Goal: Task Accomplishment & Management: Complete application form

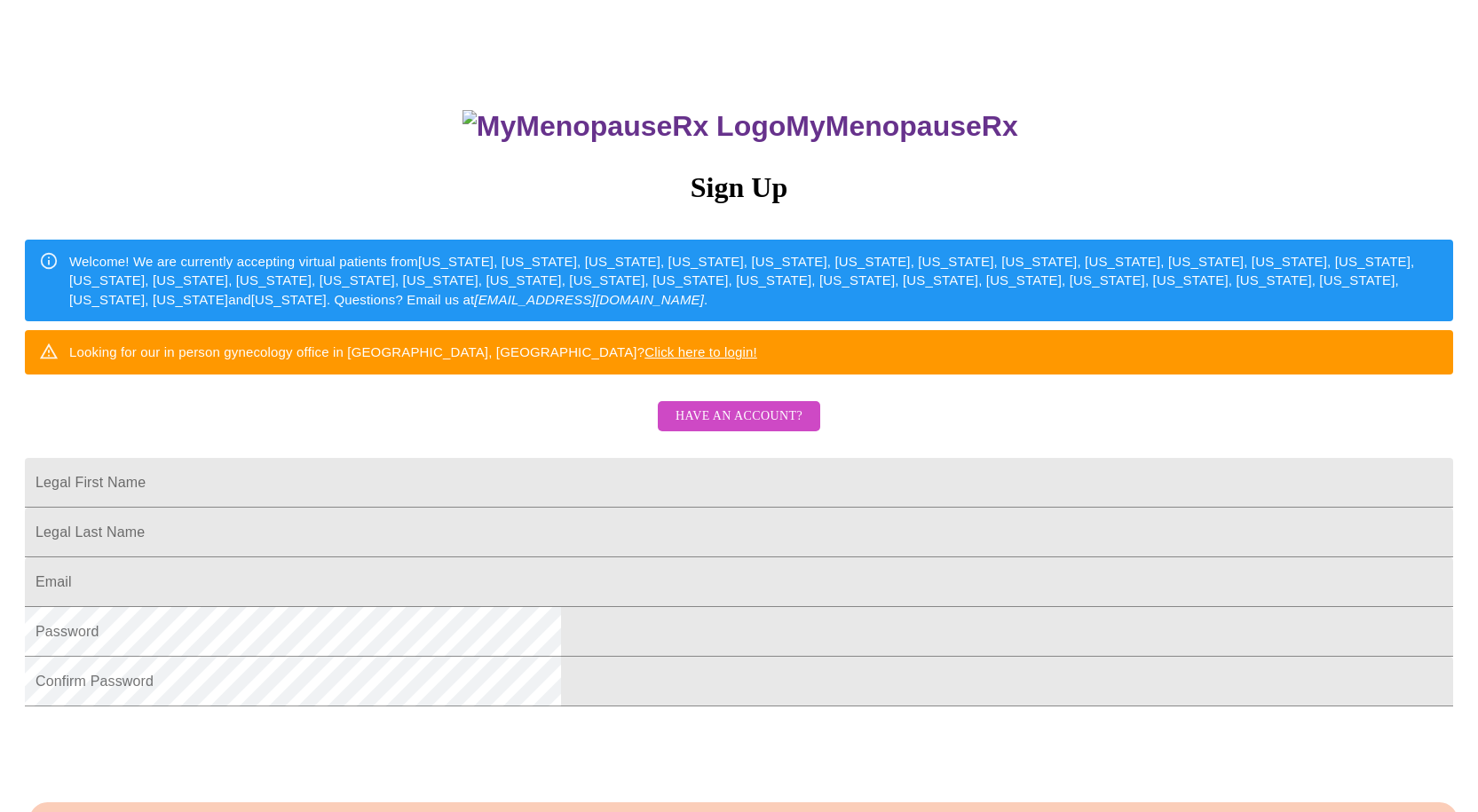
scroll to position [266, 0]
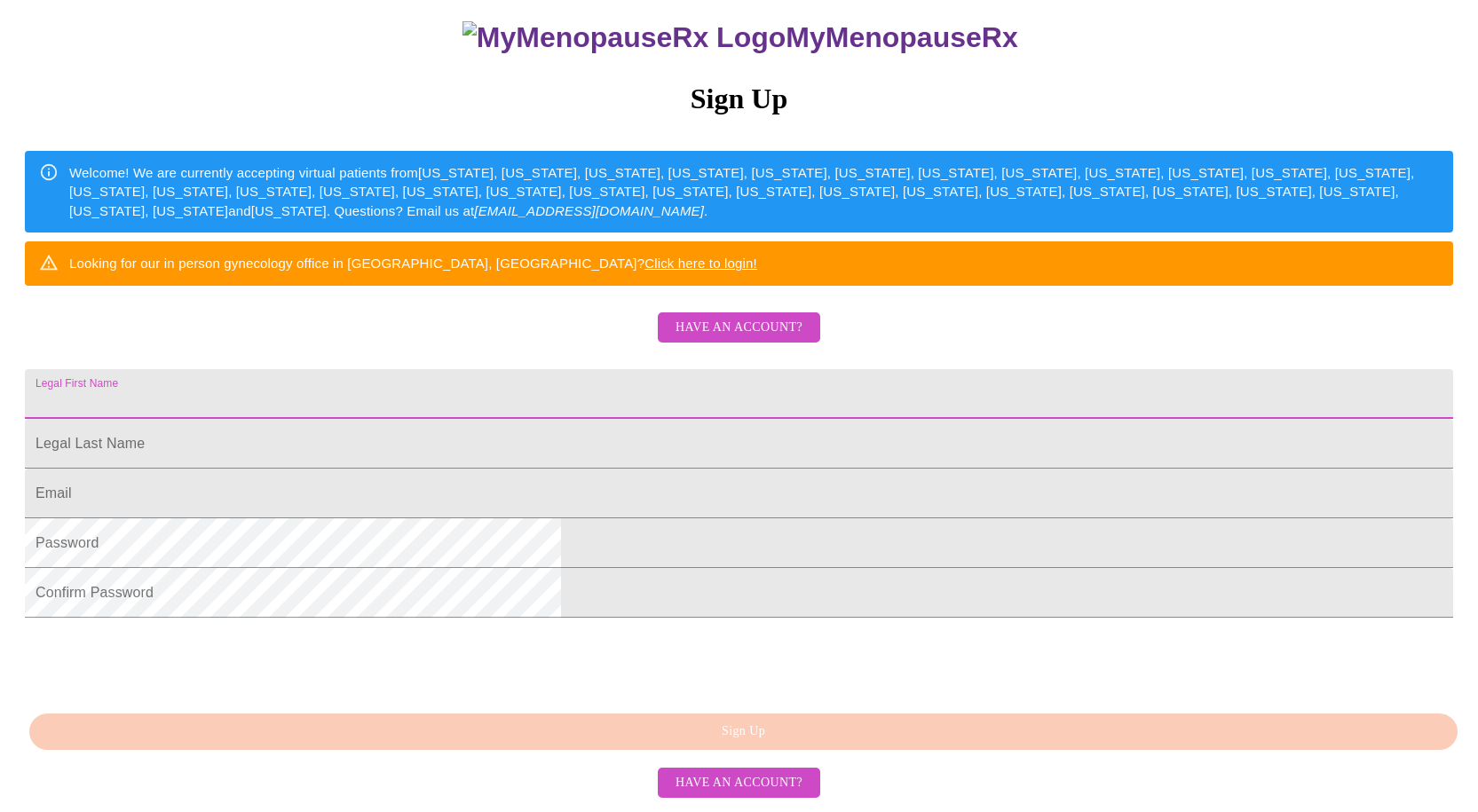
click at [658, 369] on input "Legal First Name" at bounding box center [739, 394] width 1428 height 50
type input "[PERSON_NAME]"
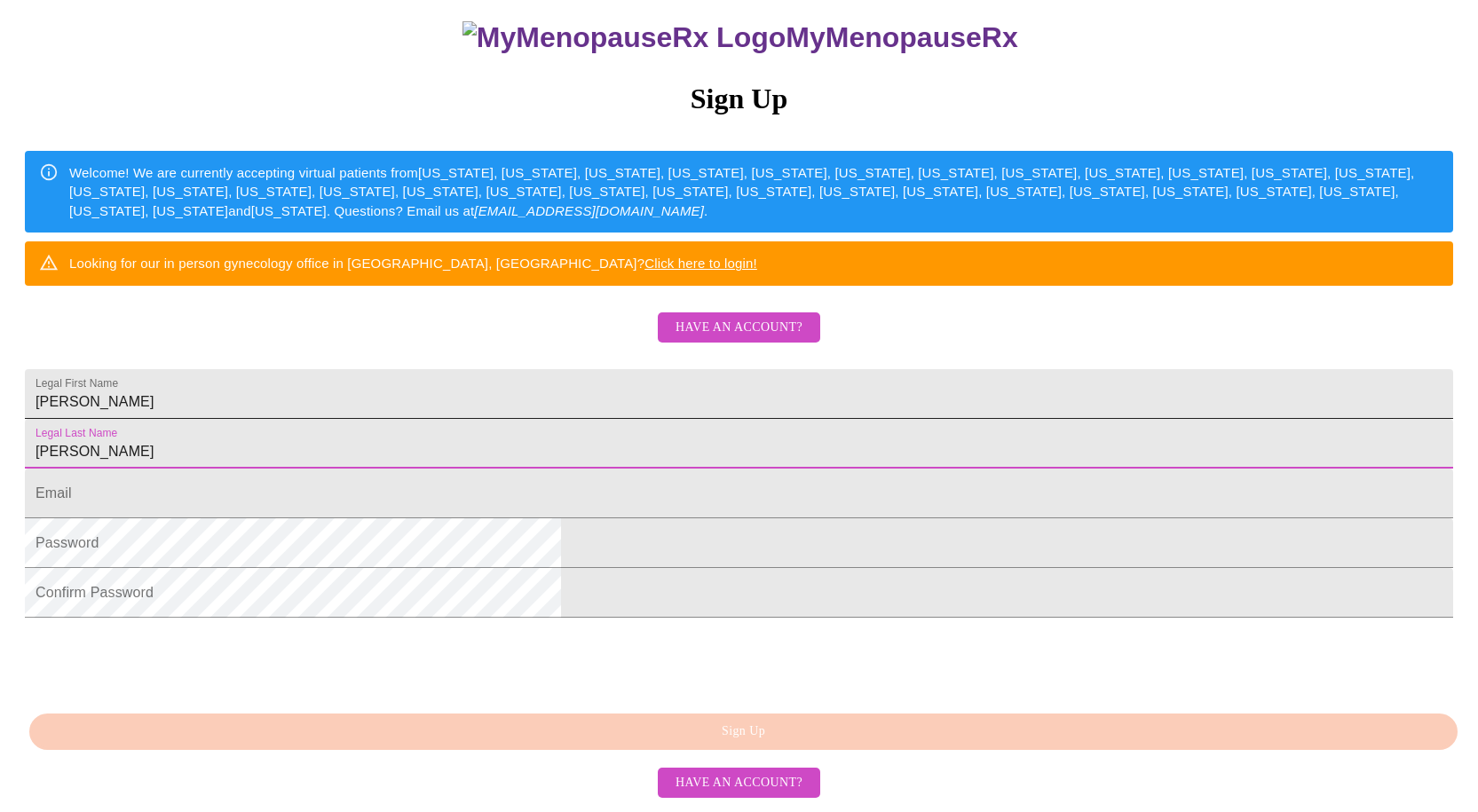
type input "[PERSON_NAME]"
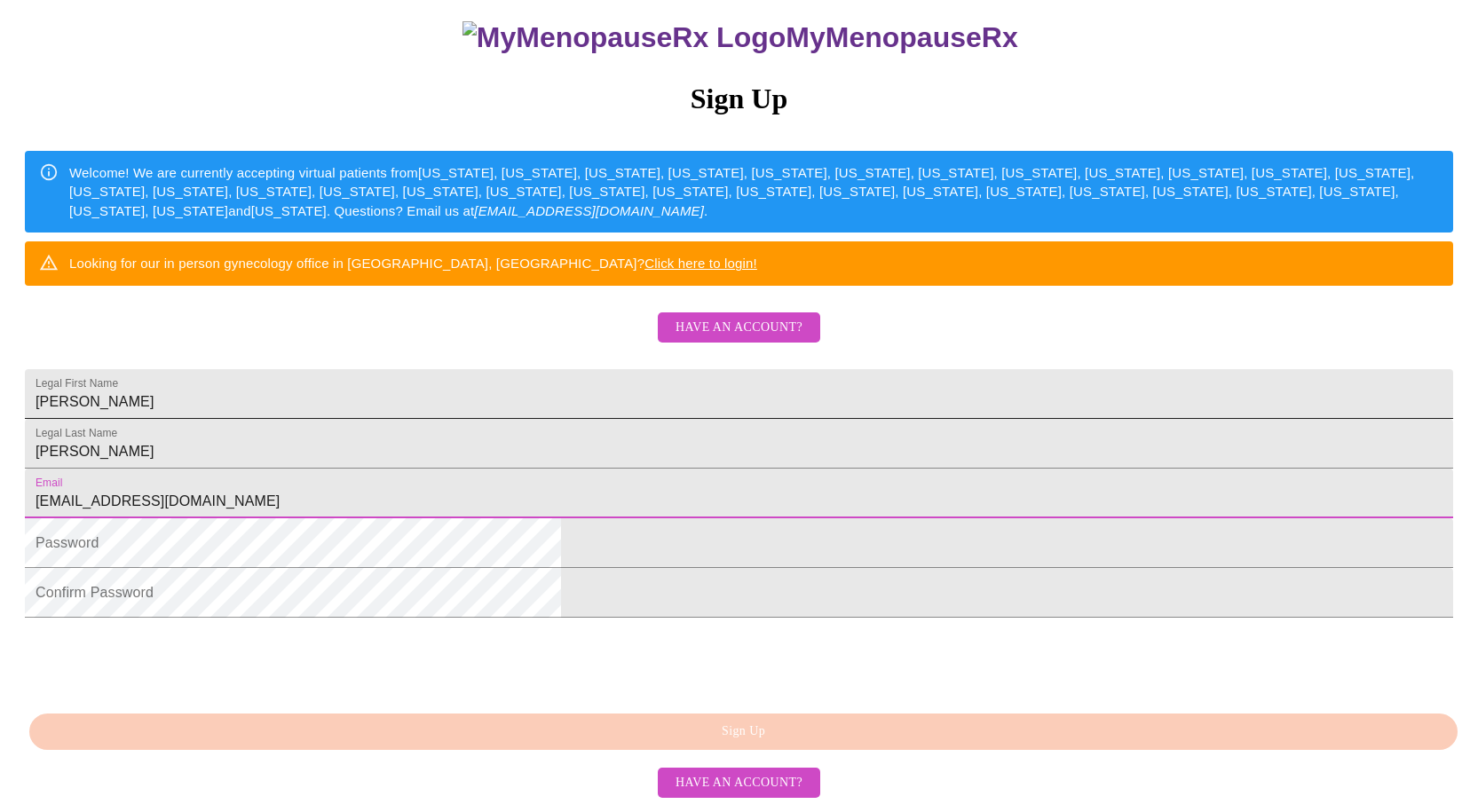
type input "[EMAIL_ADDRESS][DOMAIN_NAME]"
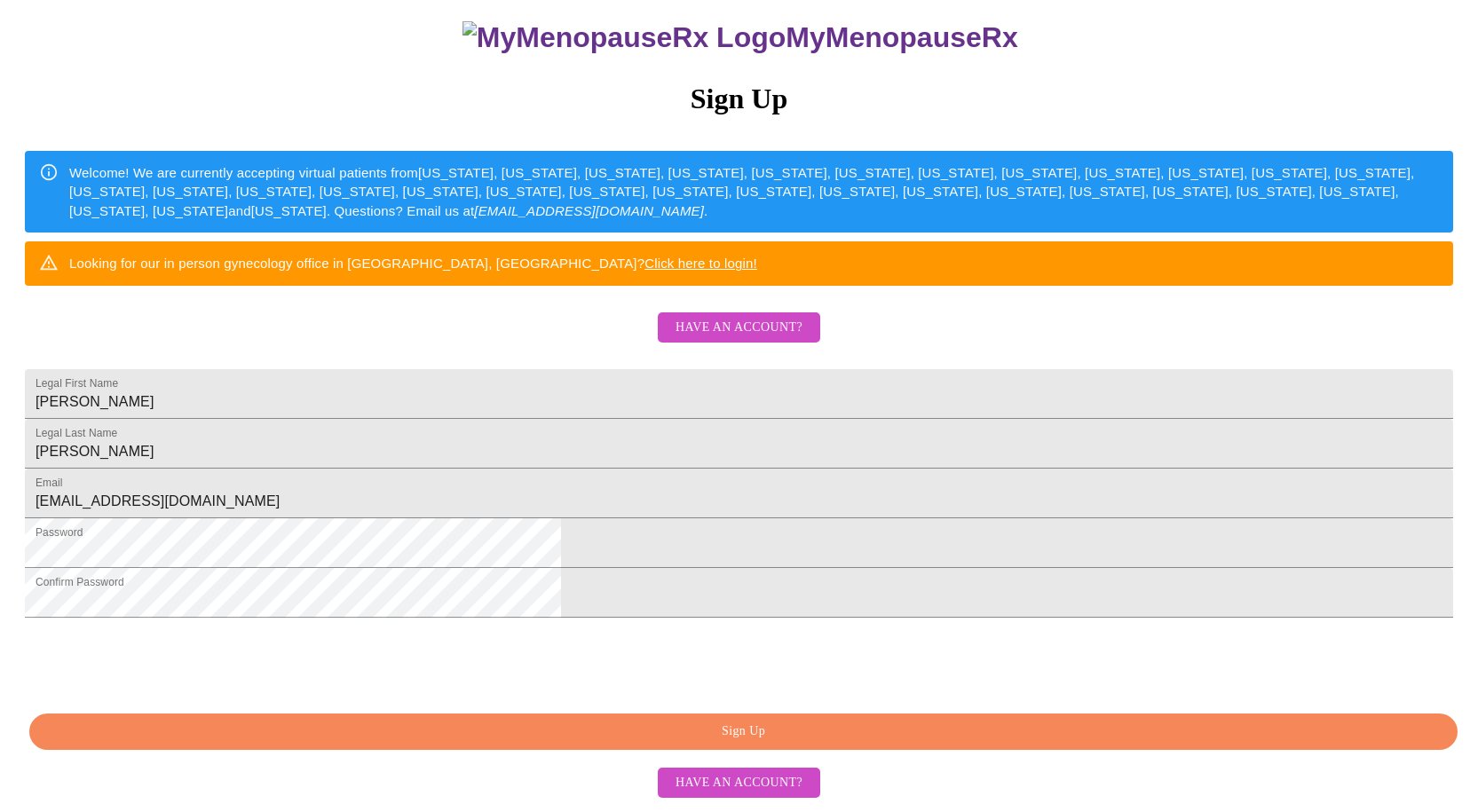
click at [602, 742] on span "Sign Up" at bounding box center [744, 731] width 1388 height 22
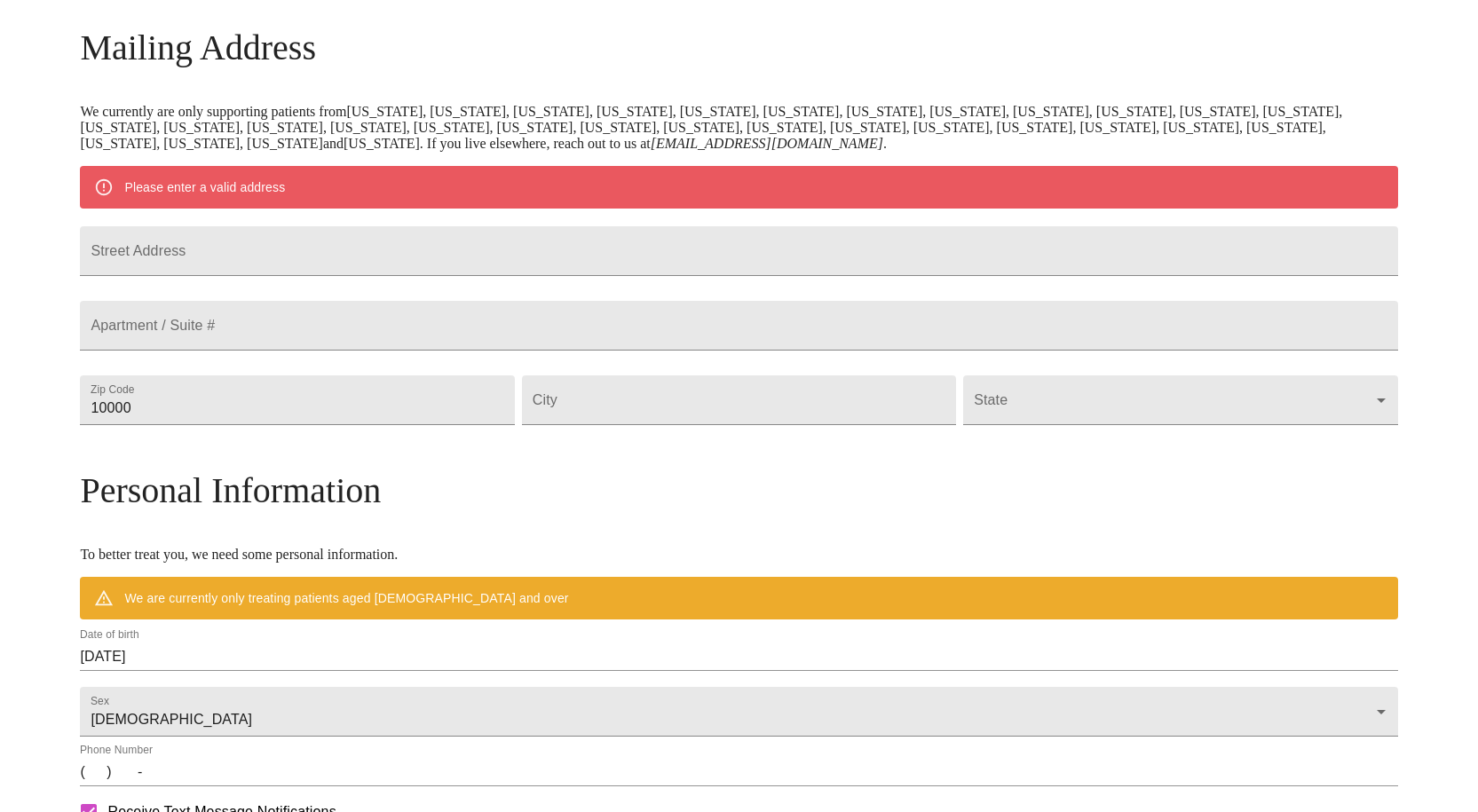
scroll to position [238, 0]
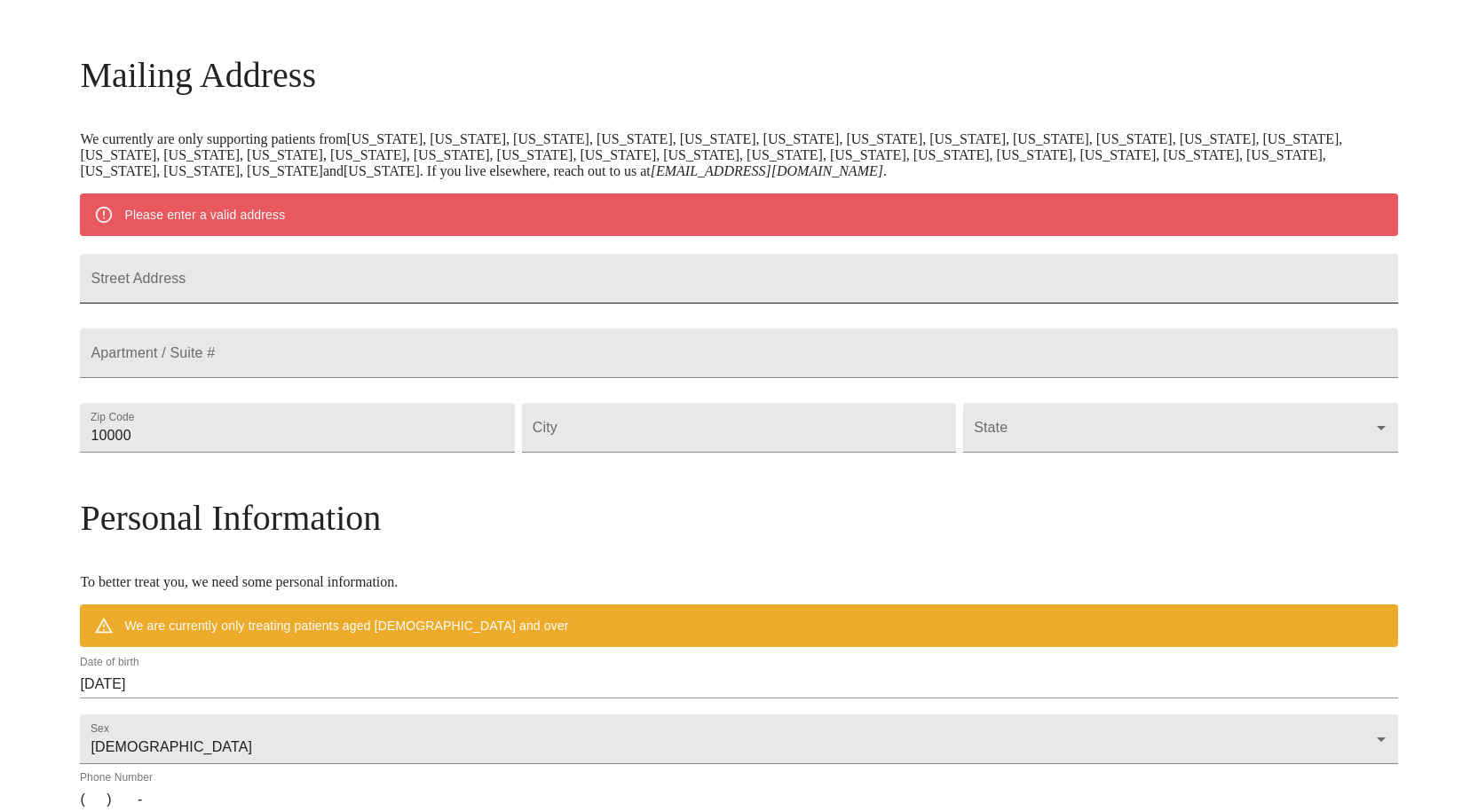
click at [376, 282] on input "Street Address" at bounding box center [739, 278] width 1318 height 50
type input "[STREET_ADDRESS]"
type input "47371"
type input "[GEOGRAPHIC_DATA]"
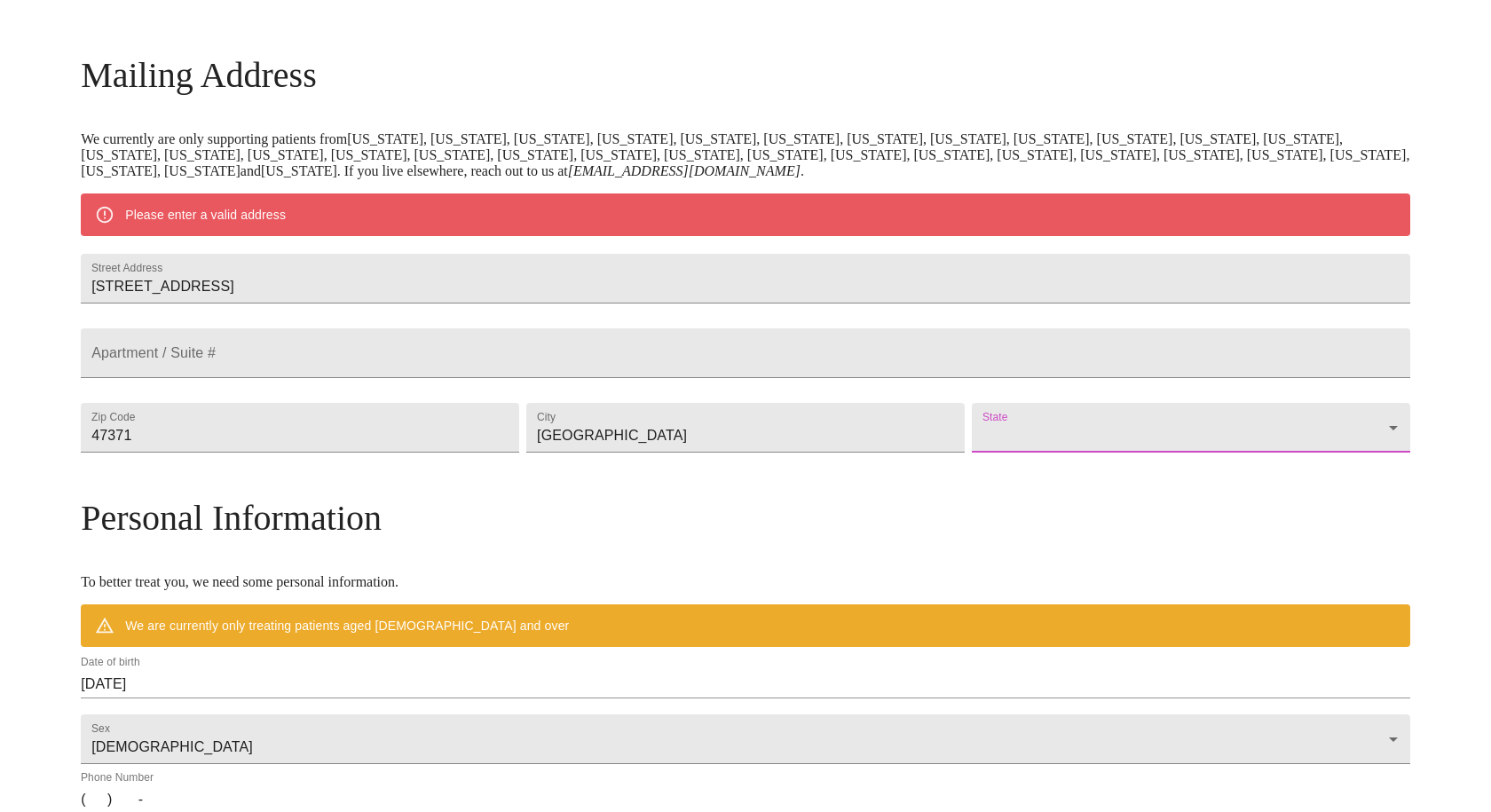
click at [1022, 476] on body "MyMenopauseRx Welcome to MyMenopauseRx Since it's your first time here, you'll …" at bounding box center [746, 460] width 1478 height 1384
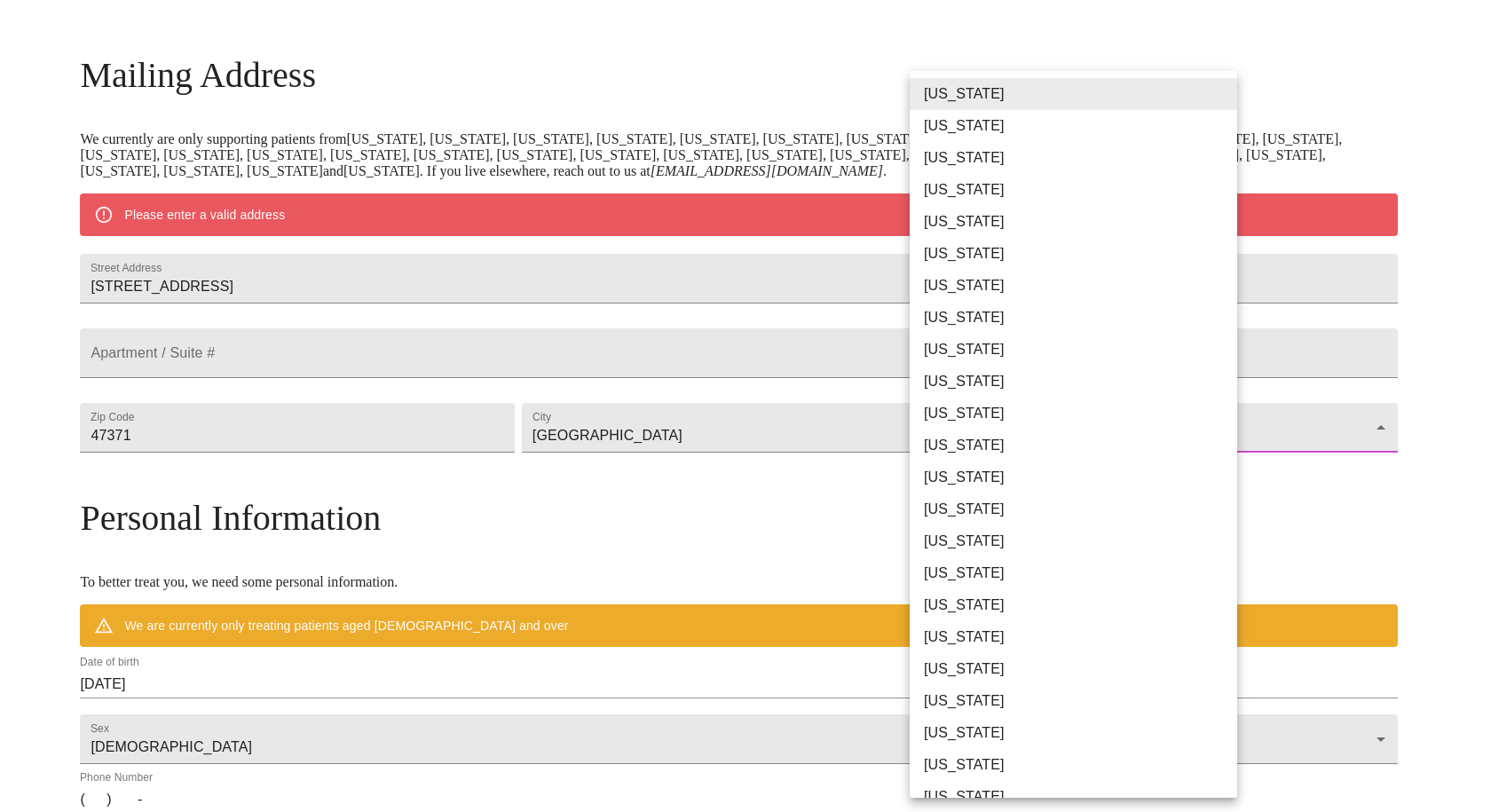
click at [965, 500] on li "[US_STATE]" at bounding box center [1081, 510] width 341 height 32
type input "[US_STATE]"
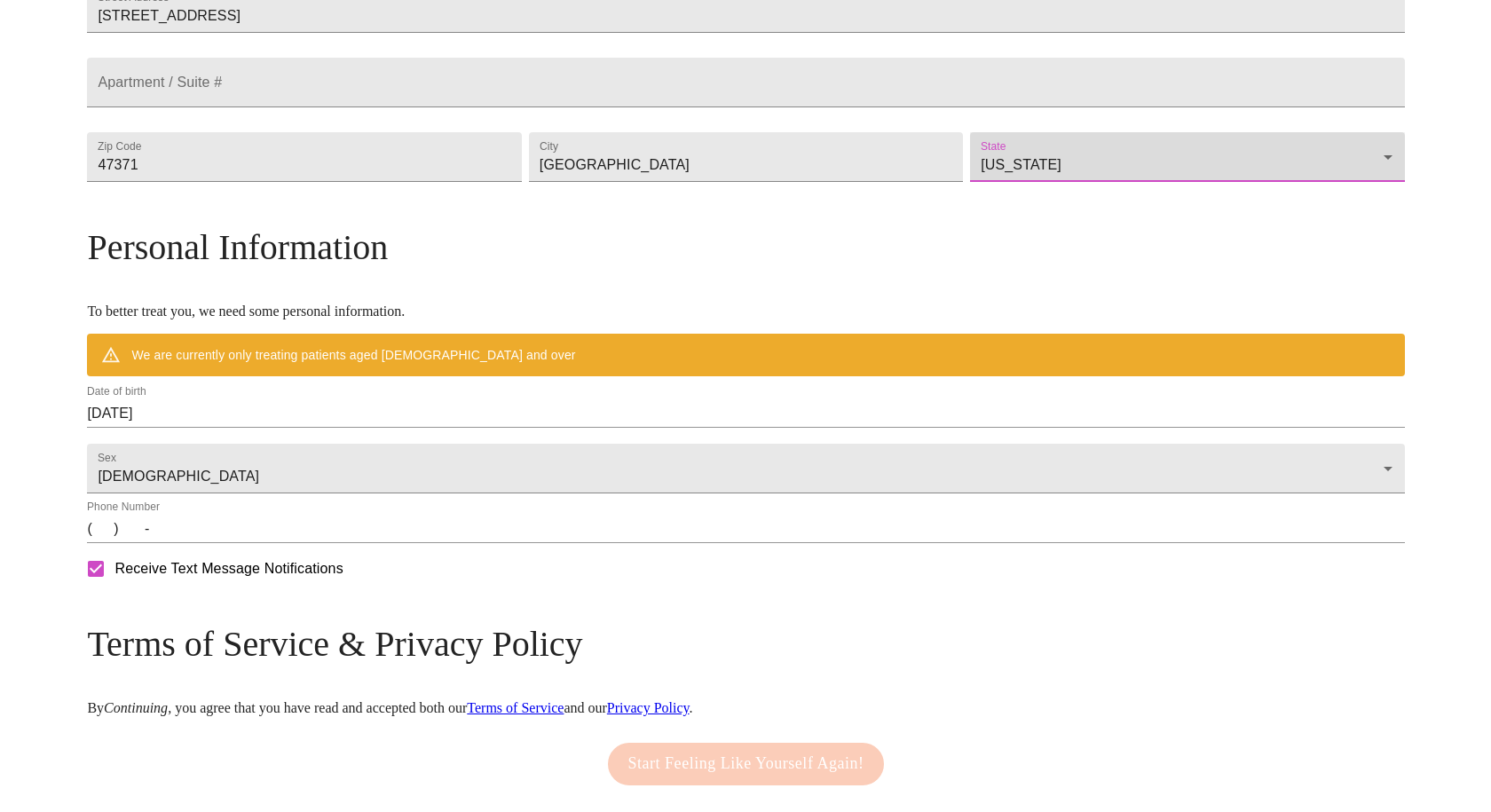
scroll to position [585, 0]
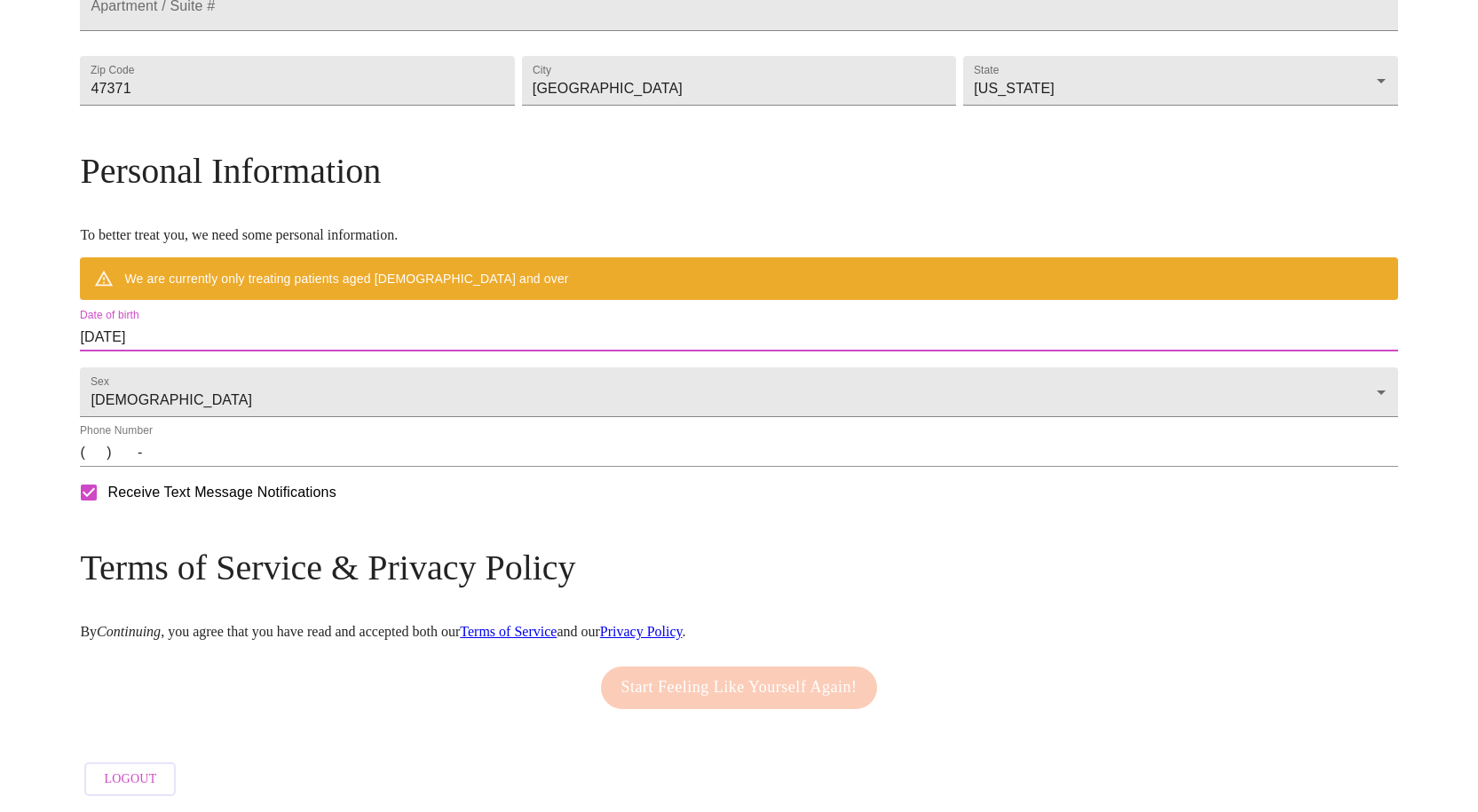
drag, startPoint x: 323, startPoint y: 324, endPoint x: 100, endPoint y: 338, distance: 223.4
click at [105, 336] on div "MyMenopauseRx Welcome to MyMenopauseRx Since it's your first time here, you'll …" at bounding box center [739, 139] width 1318 height 1332
click at [257, 323] on input "[DATE]" at bounding box center [739, 337] width 1318 height 29
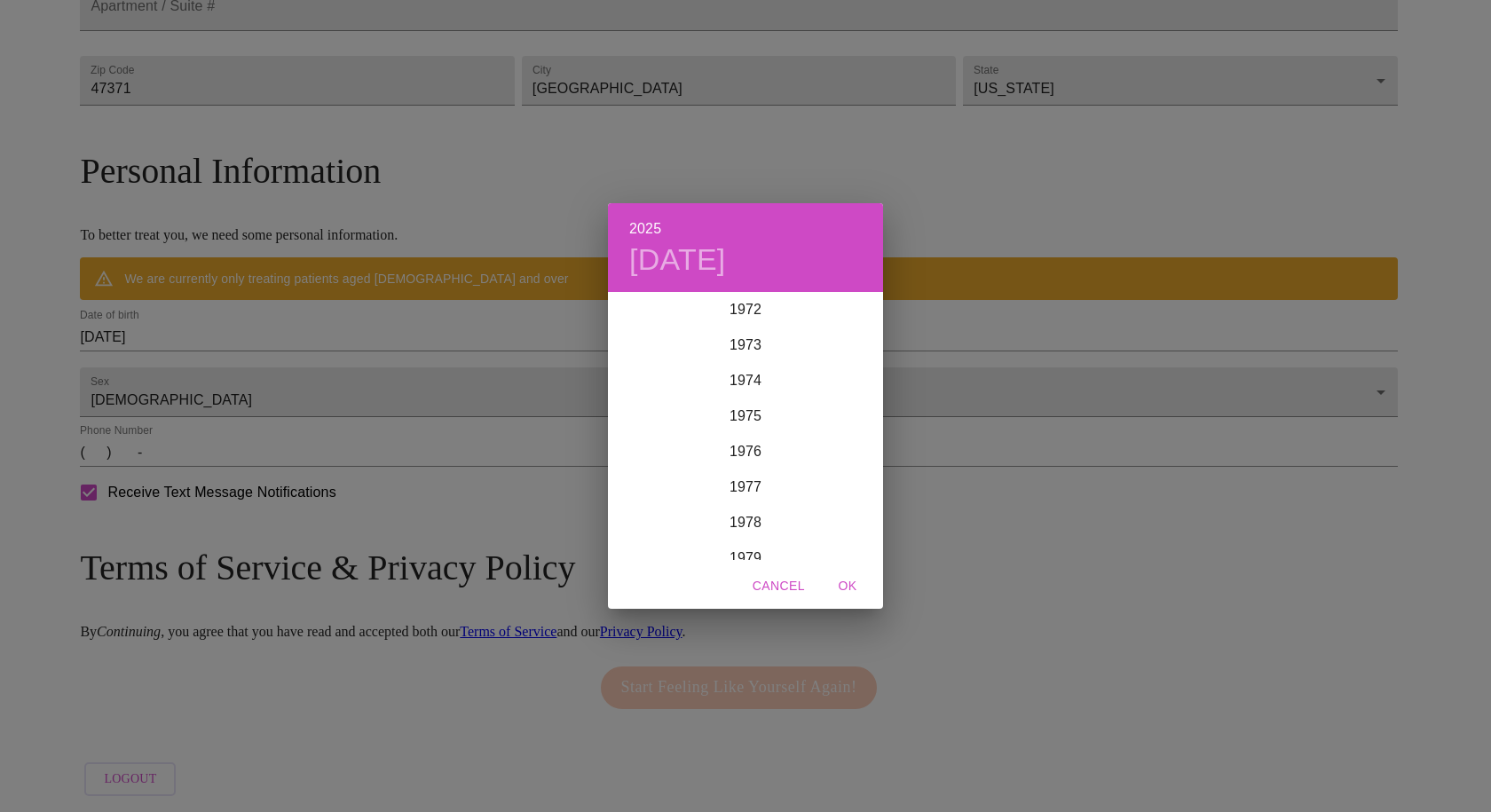
scroll to position [2591, 0]
click at [740, 445] on div "1976" at bounding box center [746, 453] width 276 height 35
click at [754, 324] on div "Feb" at bounding box center [746, 327] width 92 height 67
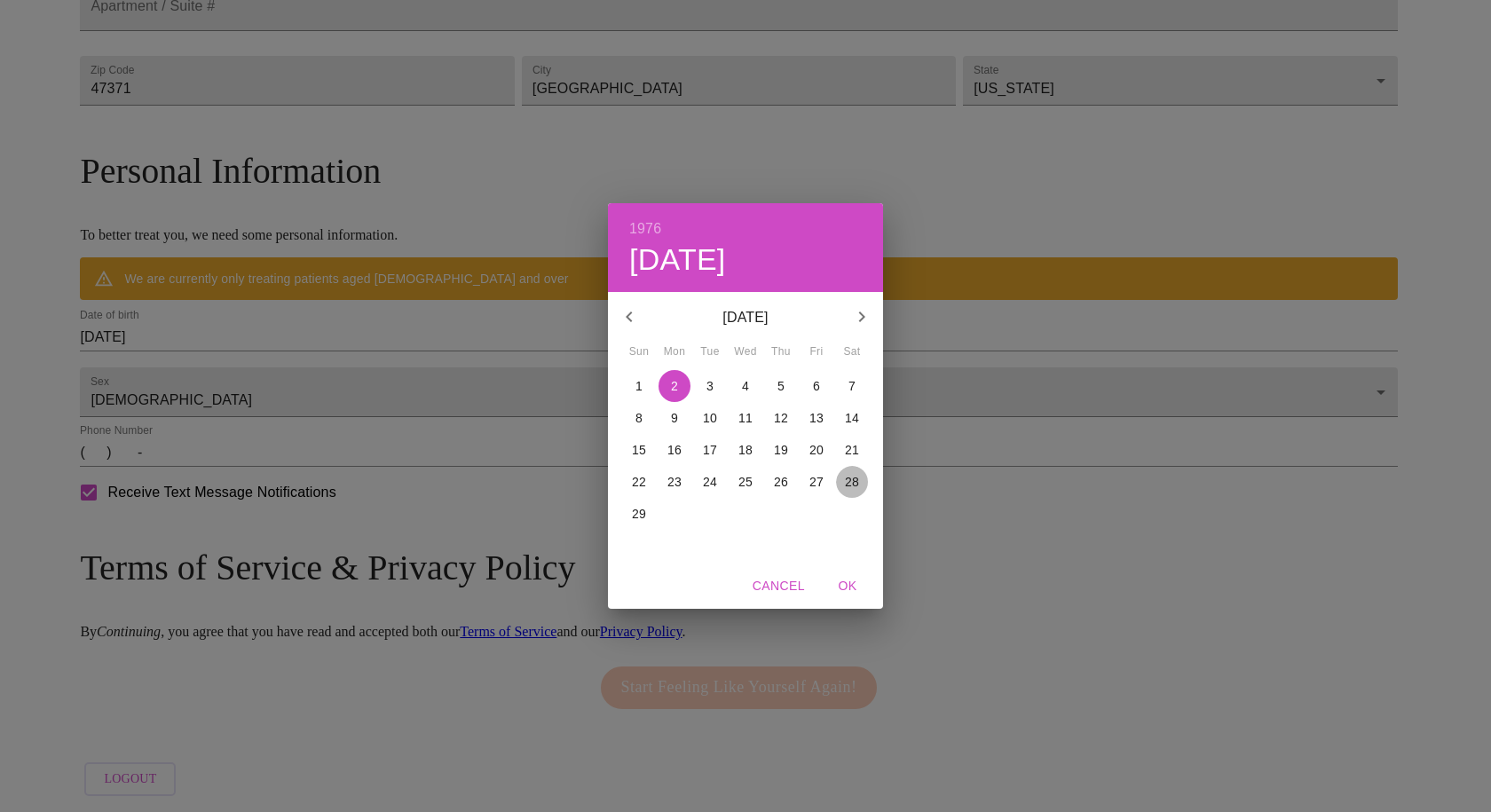
click at [860, 484] on span "28" at bounding box center [852, 481] width 32 height 18
click at [847, 586] on span "OK" at bounding box center [848, 585] width 43 height 22
type input "[DATE]"
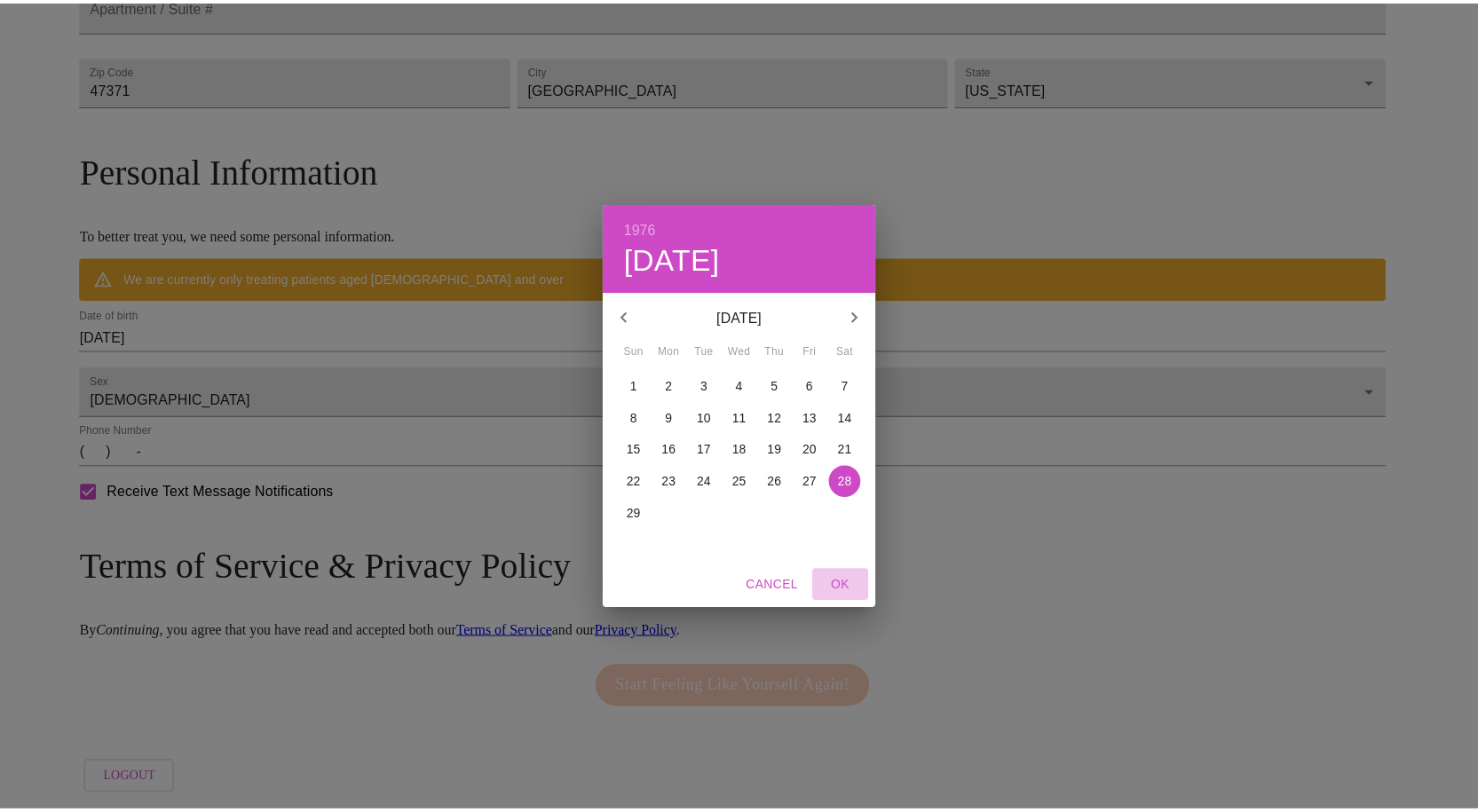
scroll to position [534, 0]
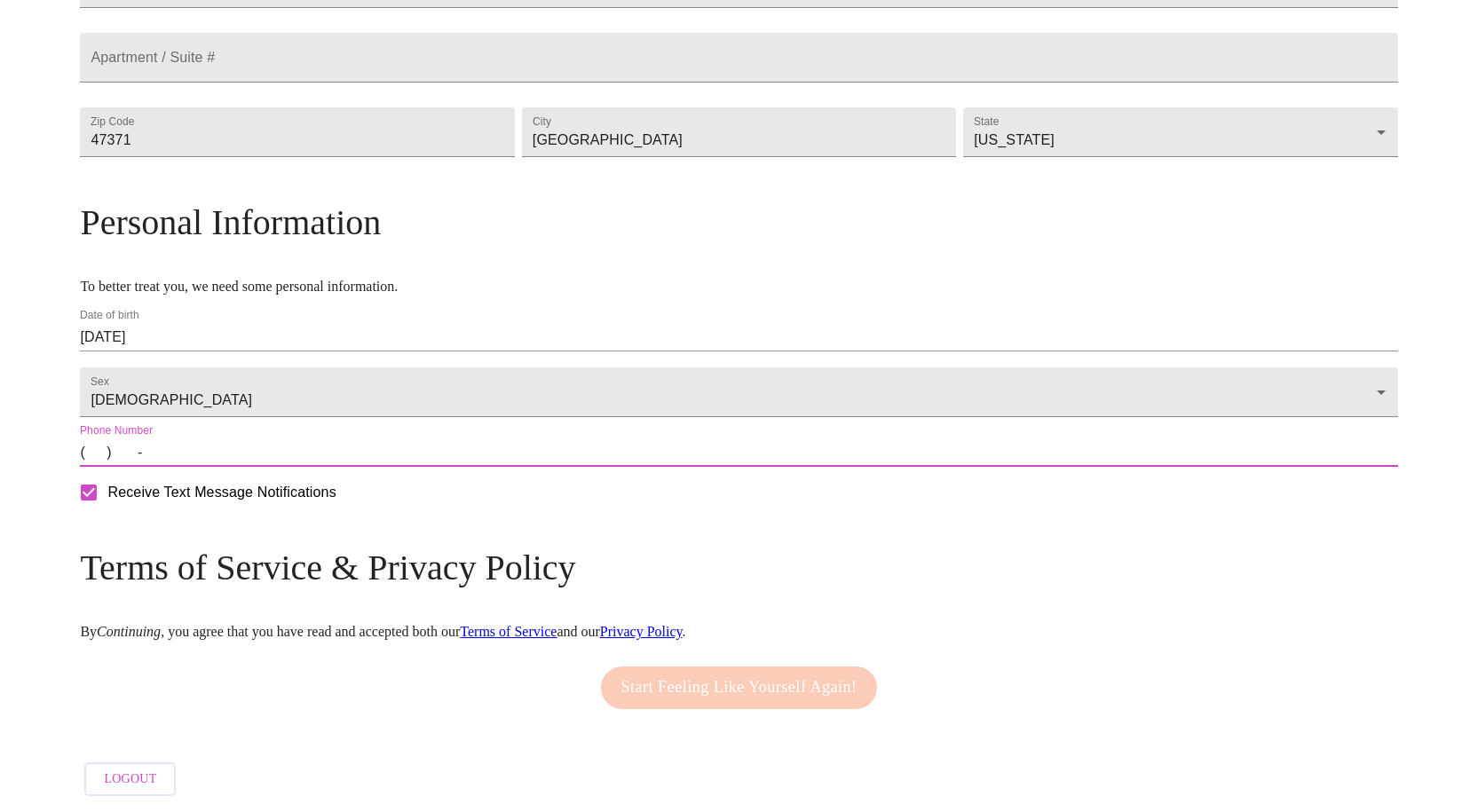
click at [252, 458] on input "(   )    -" at bounding box center [739, 453] width 1318 height 29
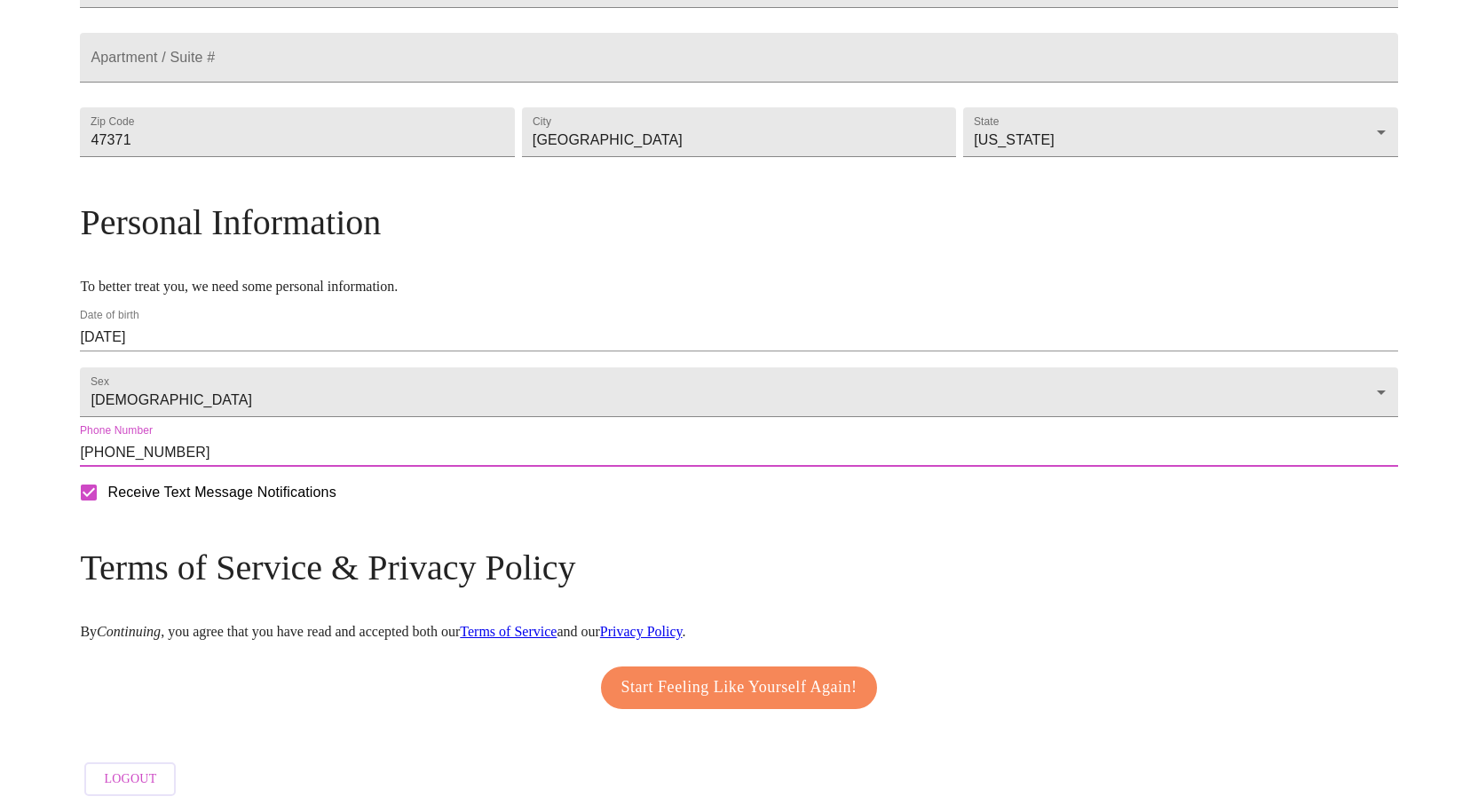
type input "[PHONE_NUMBER]"
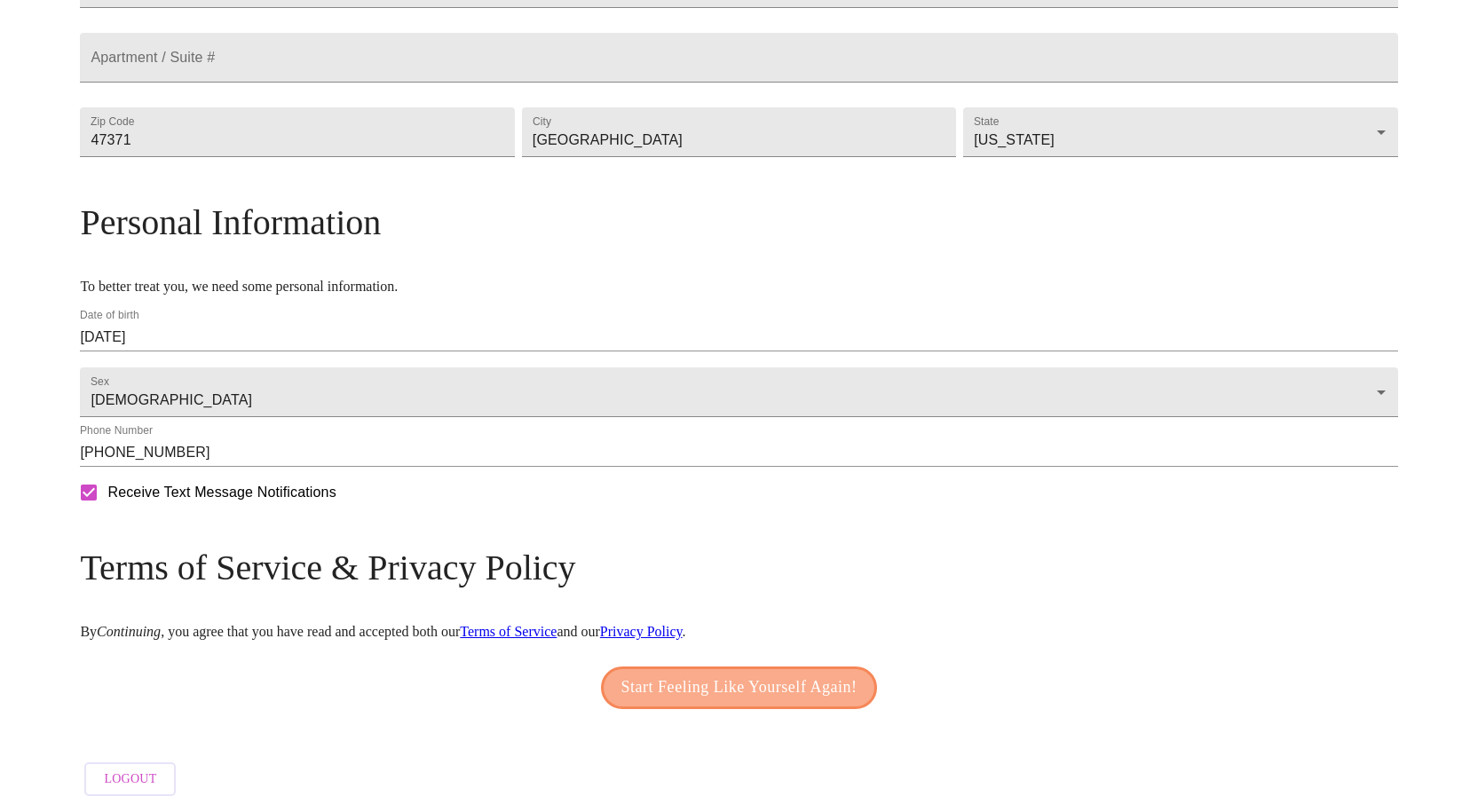
click at [700, 680] on span "Start Feeling Like Yourself Again!" at bounding box center [740, 688] width 236 height 29
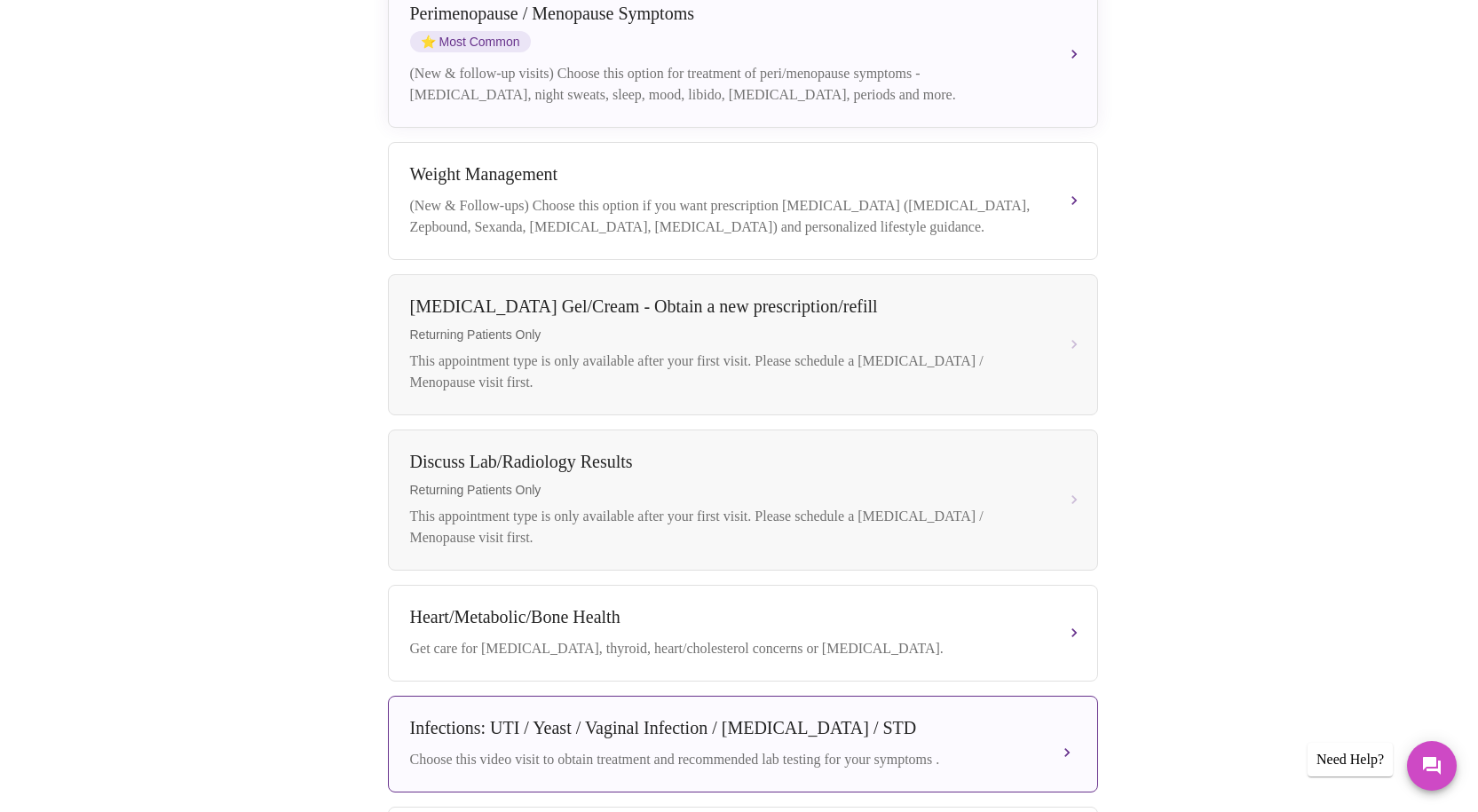
scroll to position [93, 0]
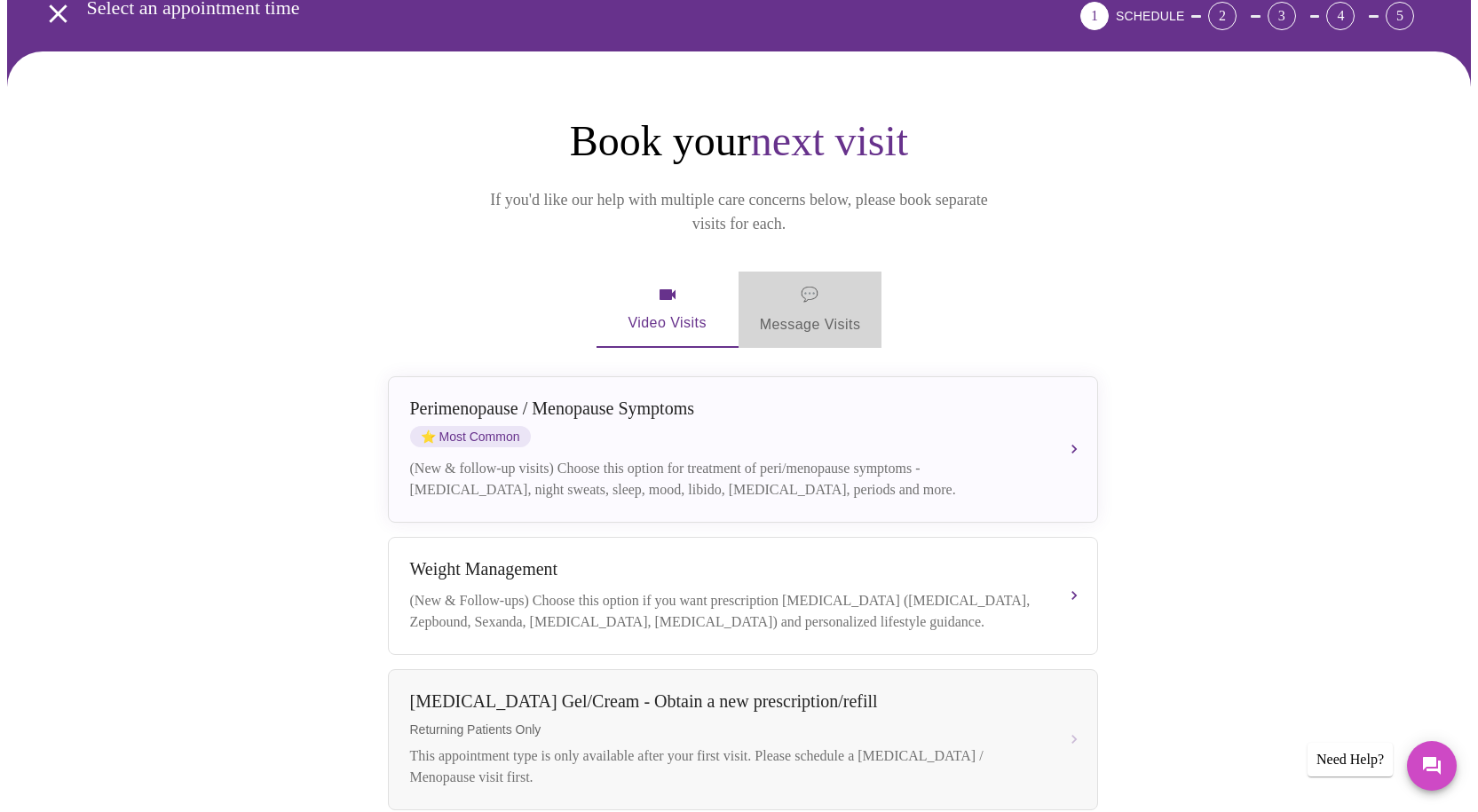
click at [831, 287] on span "💬 Message Visits" at bounding box center [811, 310] width 101 height 55
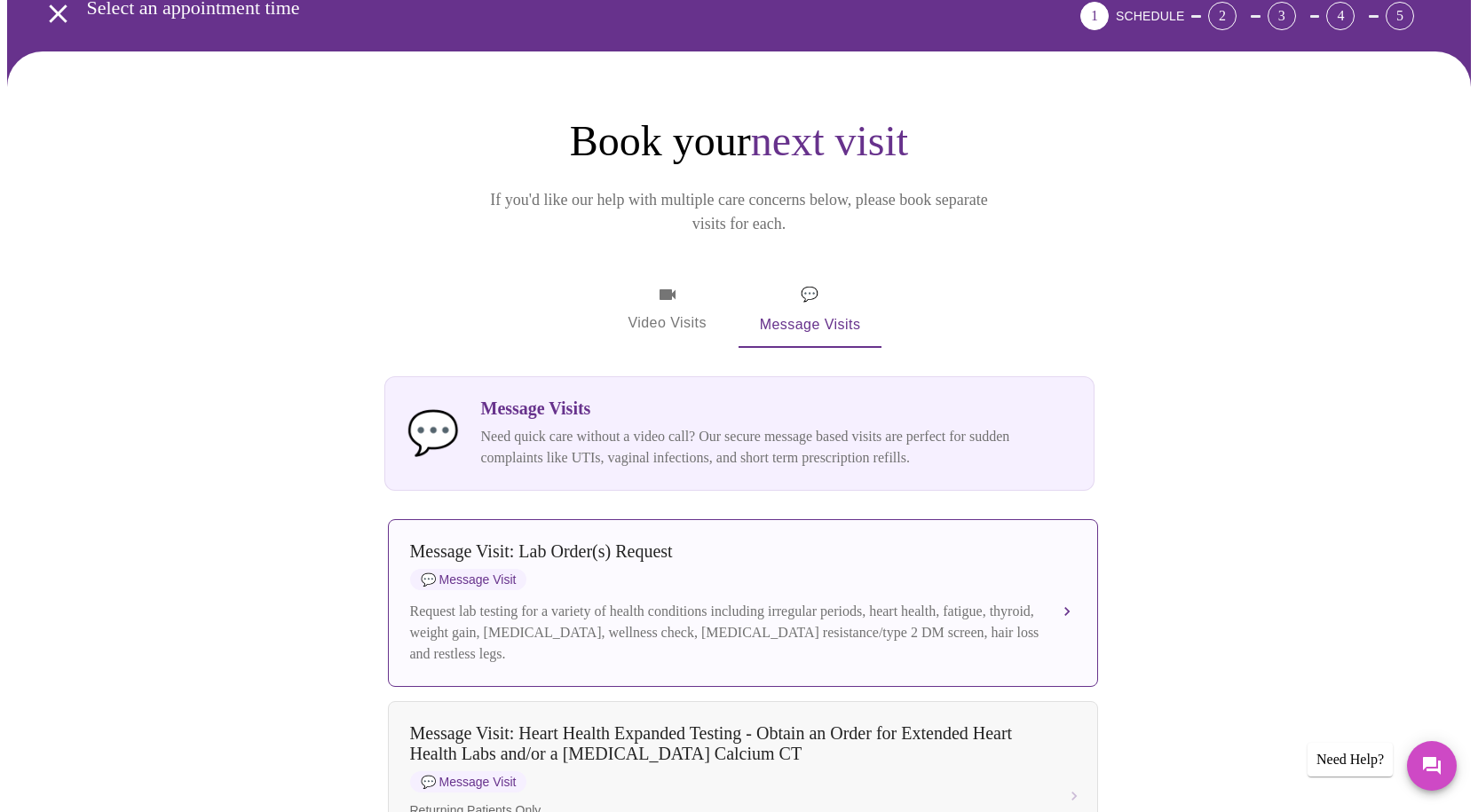
click at [519, 600] on div "Request lab testing for a variety of health conditions including irregular peri…" at bounding box center [725, 632] width 630 height 64
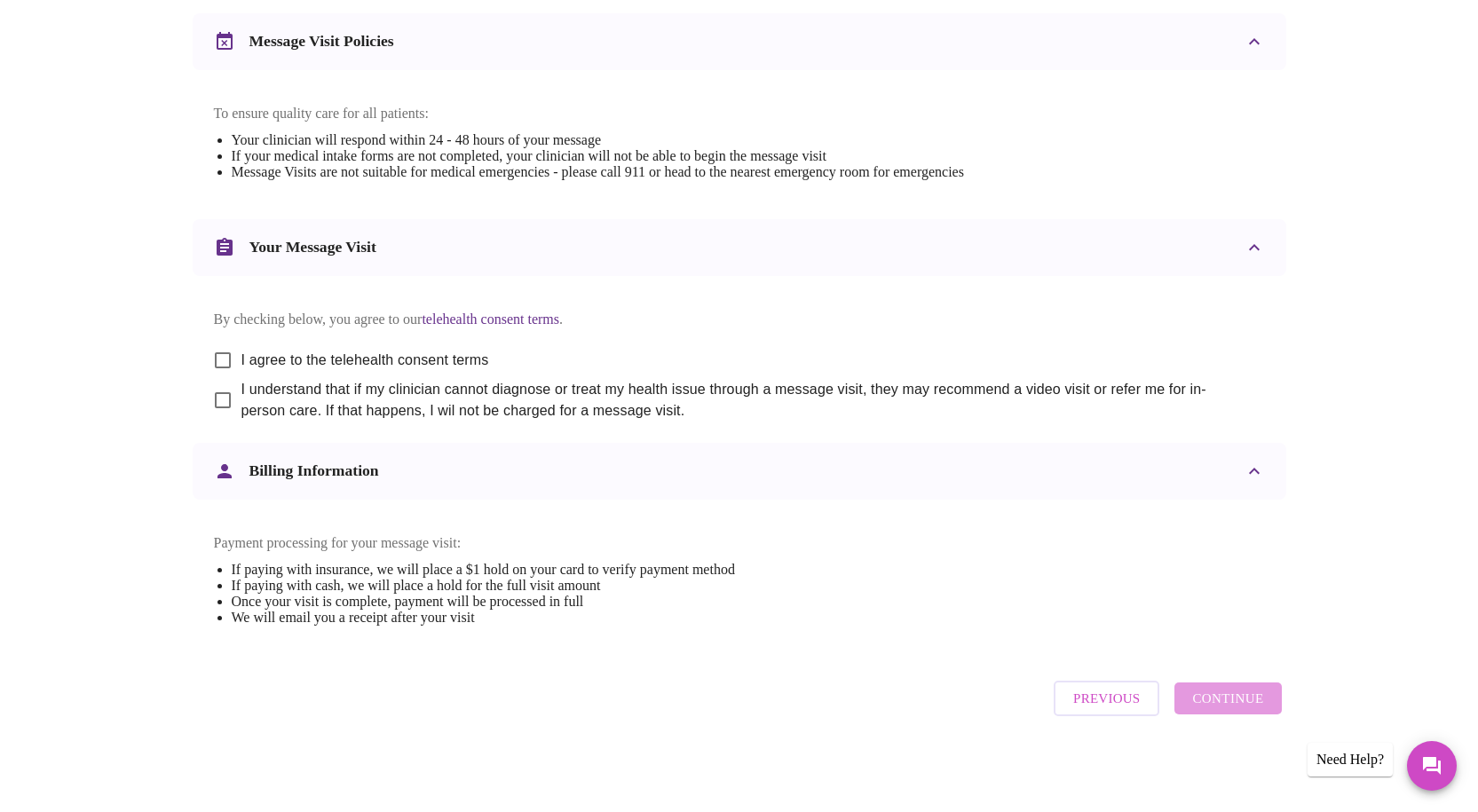
scroll to position [757, 0]
click at [213, 343] on input "I agree to the telehealth consent terms" at bounding box center [222, 360] width 37 height 37
checkbox input "true"
click at [217, 393] on input "I understand that if my clinician cannot diagnose or treat my health issue thro…" at bounding box center [222, 399] width 37 height 37
checkbox input "true"
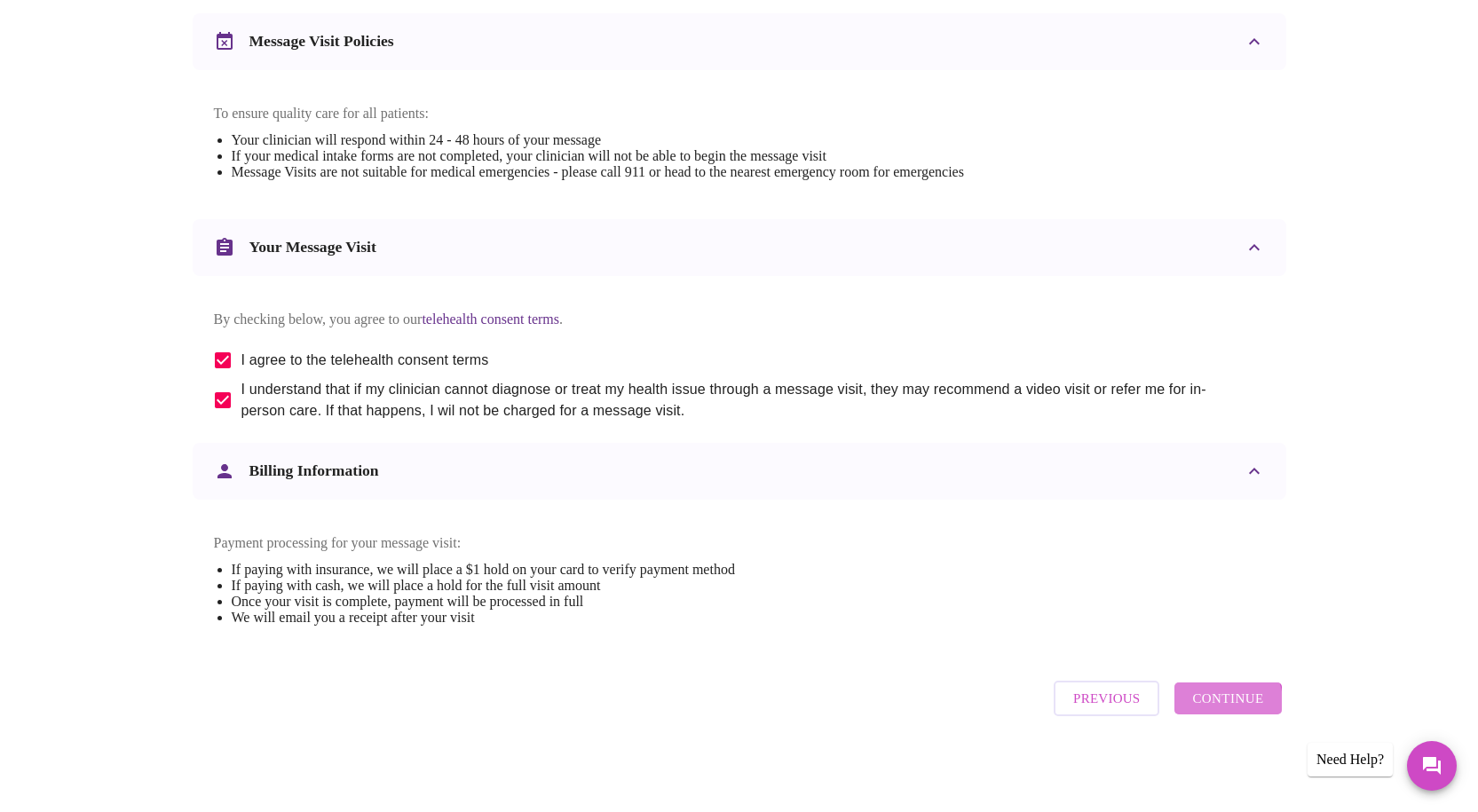
click at [1229, 708] on span "Continue" at bounding box center [1228, 699] width 71 height 23
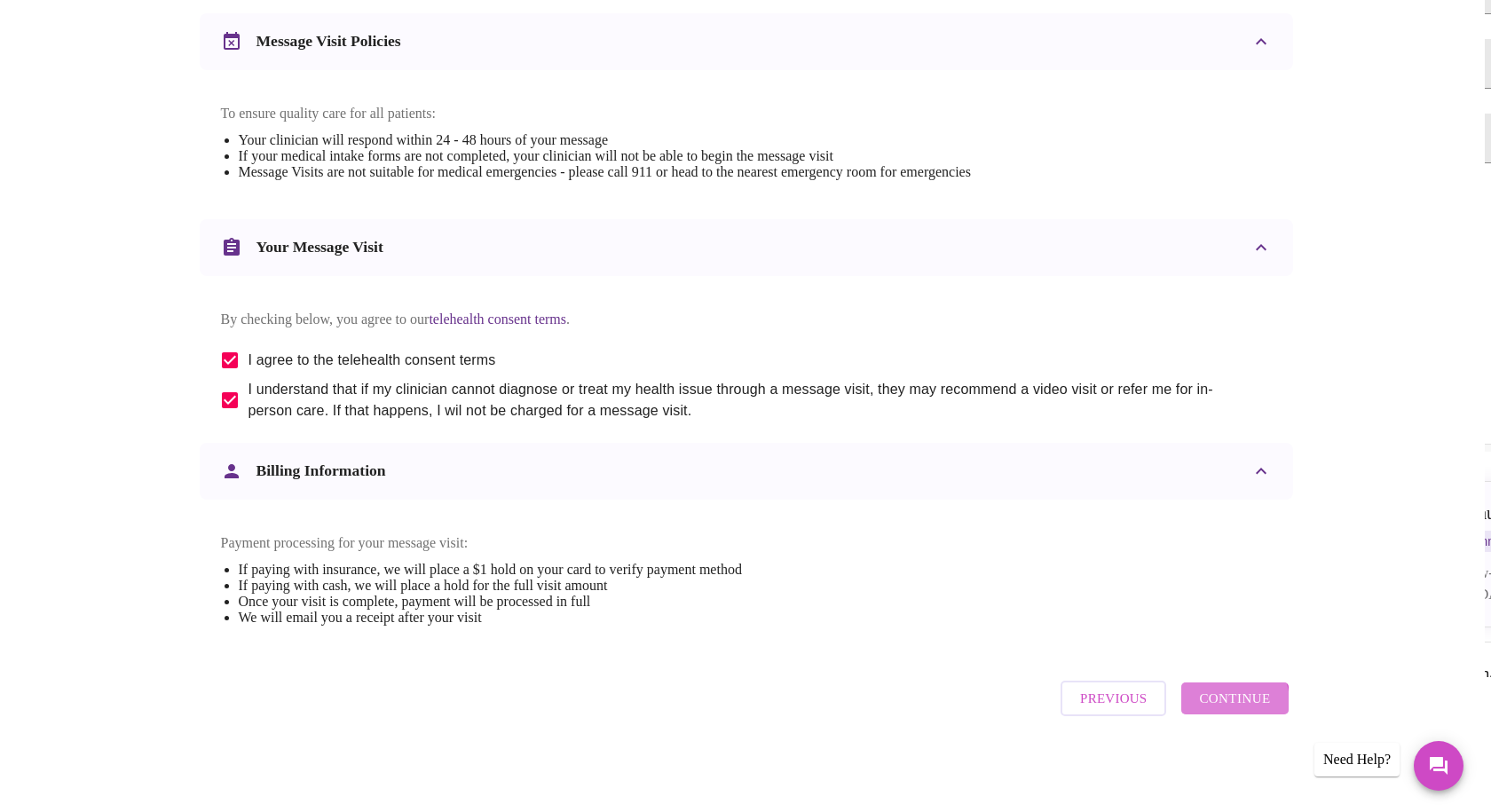
scroll to position [0, 0]
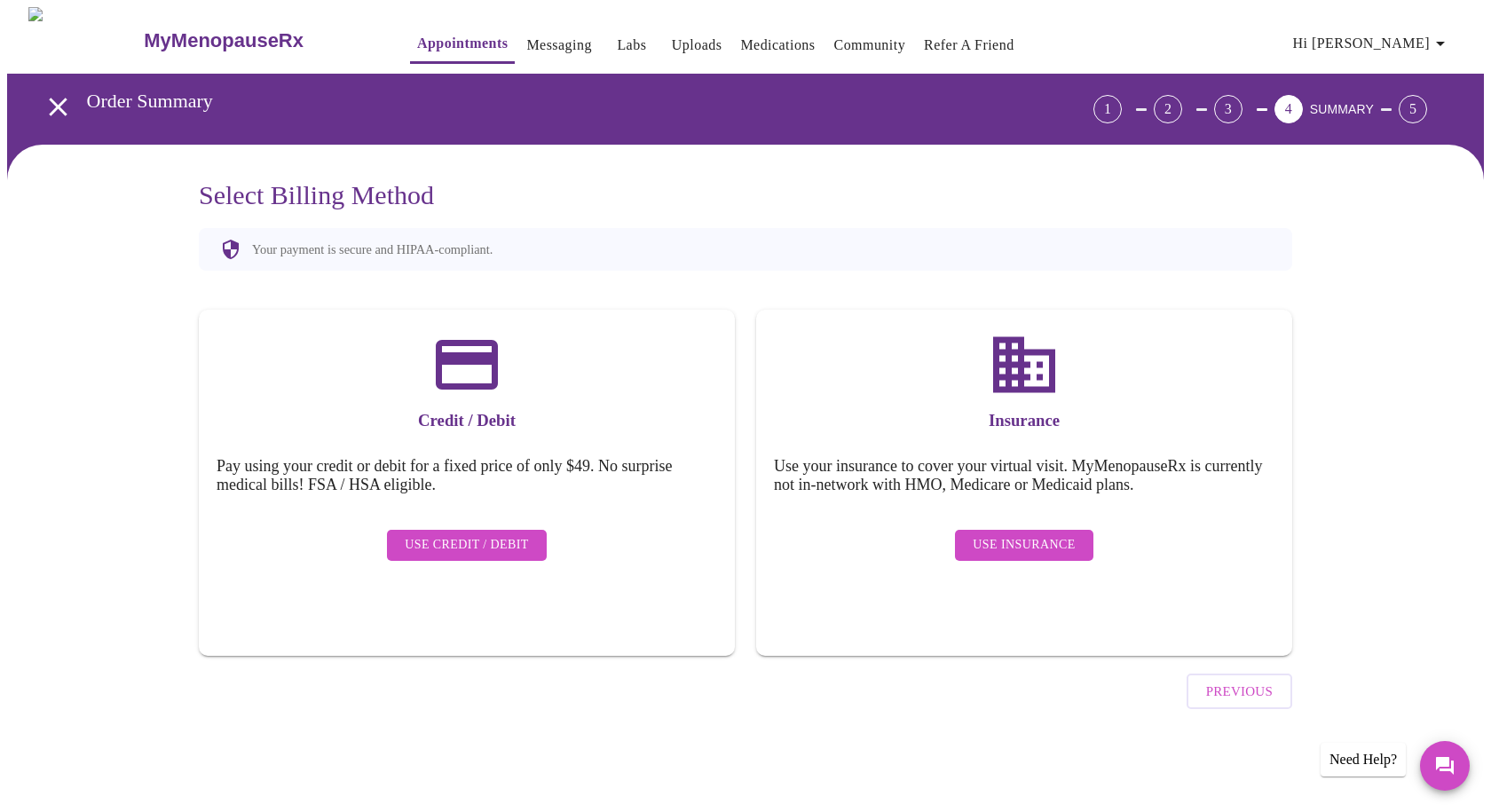
click at [1048, 535] on span "Use Insurance" at bounding box center [1024, 545] width 102 height 22
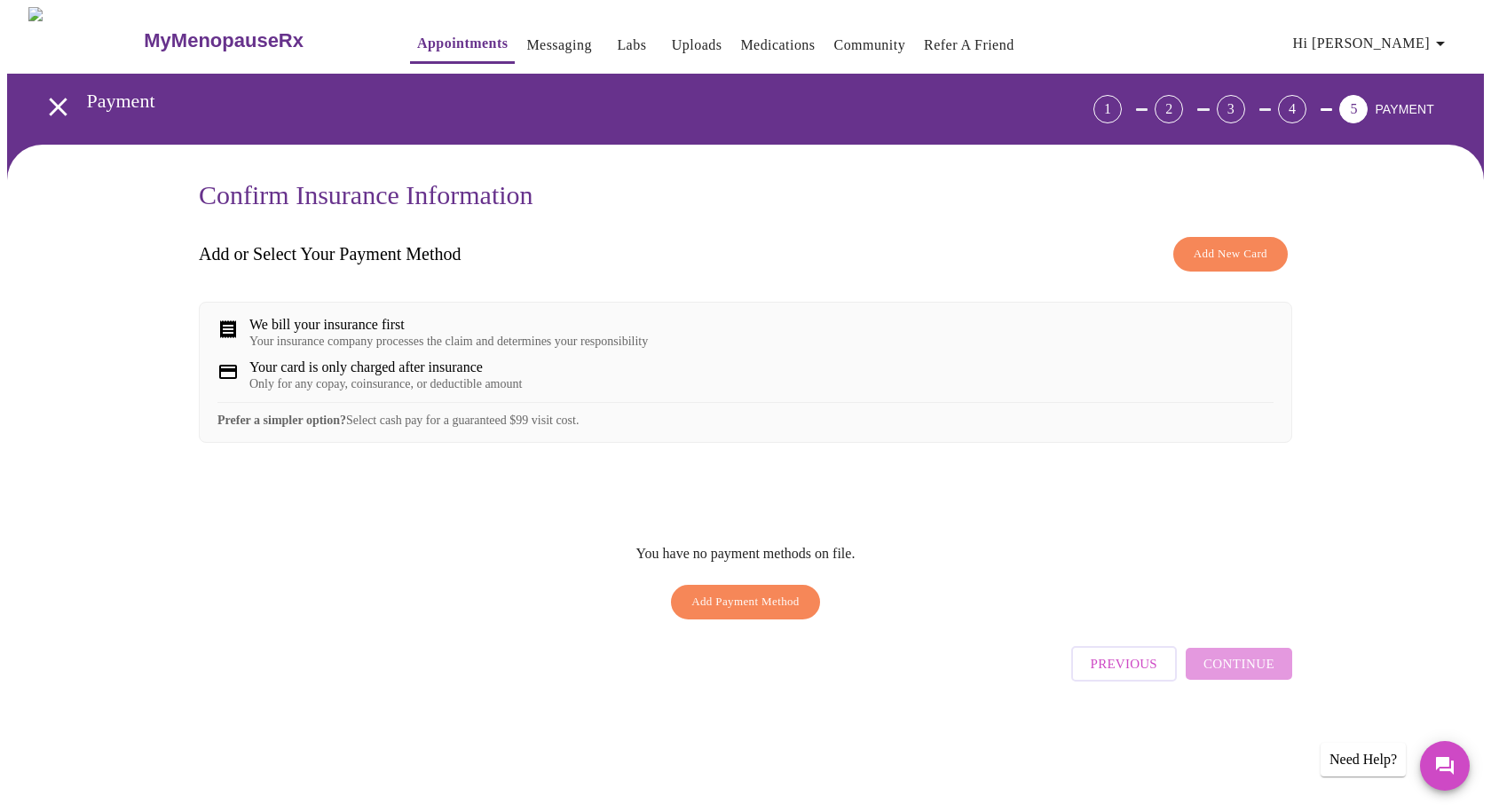
click at [1250, 250] on span "Add New Card" at bounding box center [1230, 254] width 73 height 20
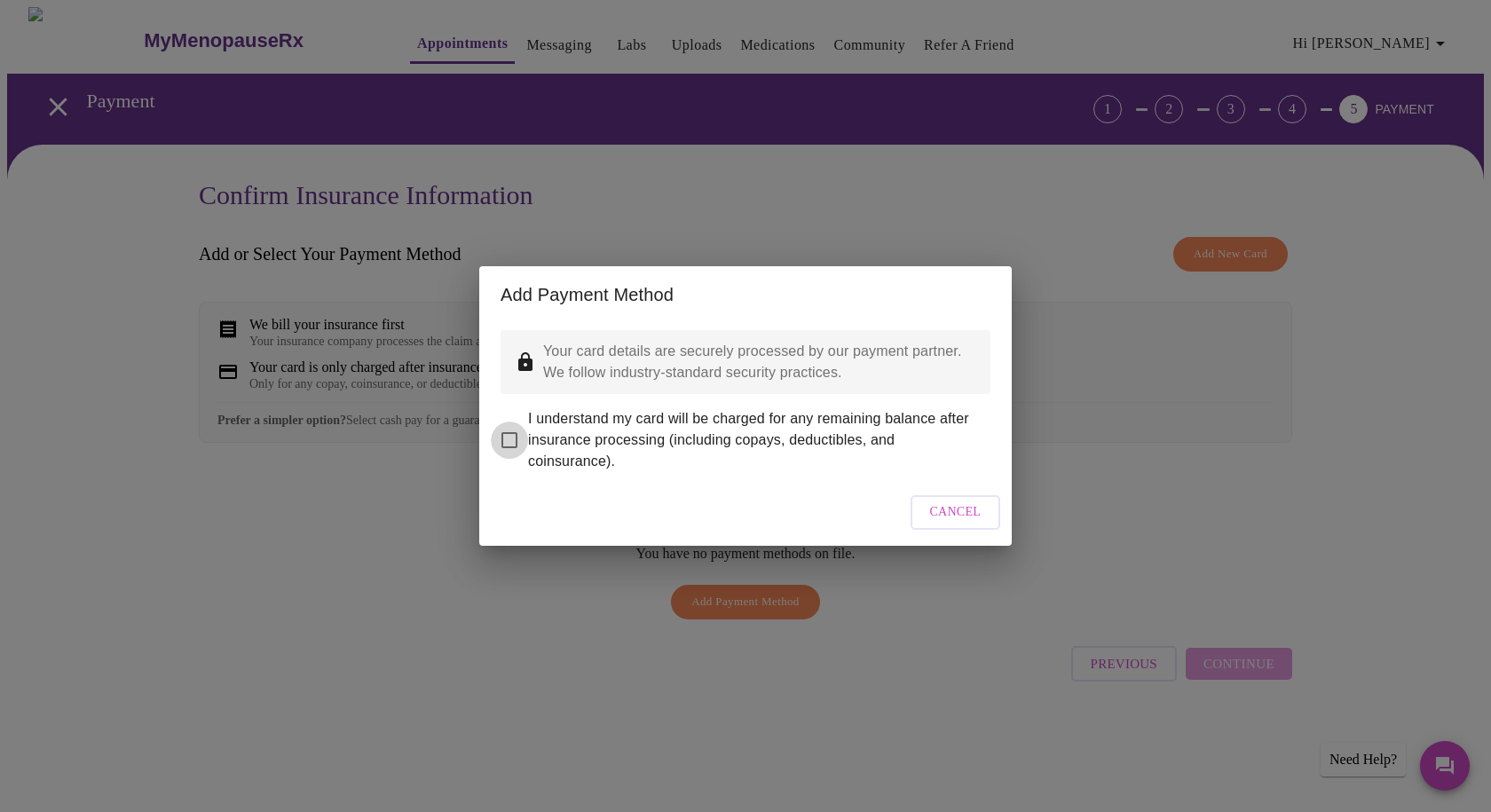
click at [513, 433] on input "I understand my card will be charged for any remaining balance after insurance …" at bounding box center [509, 439] width 37 height 37
checkbox input "true"
